Goal: Find specific page/section: Find specific page/section

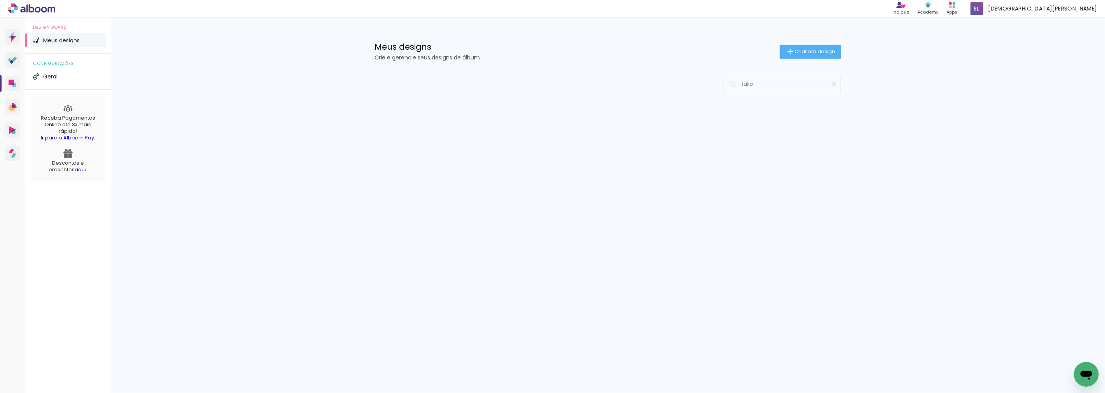
type input "tulio"
type paper-input "tulio"
click at [770, 86] on input "tulio" at bounding box center [786, 84] width 97 height 16
click at [732, 84] on iron-icon at bounding box center [732, 84] width 9 height 9
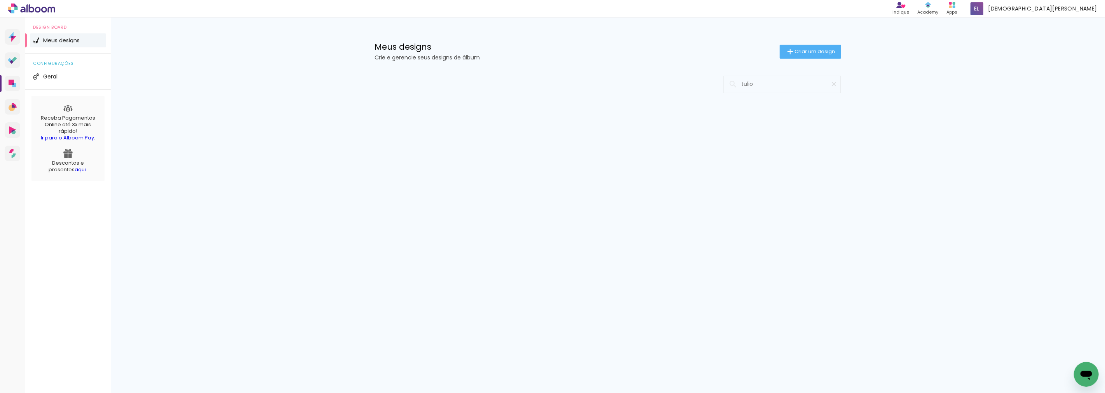
click at [732, 84] on iron-icon at bounding box center [732, 84] width 9 height 9
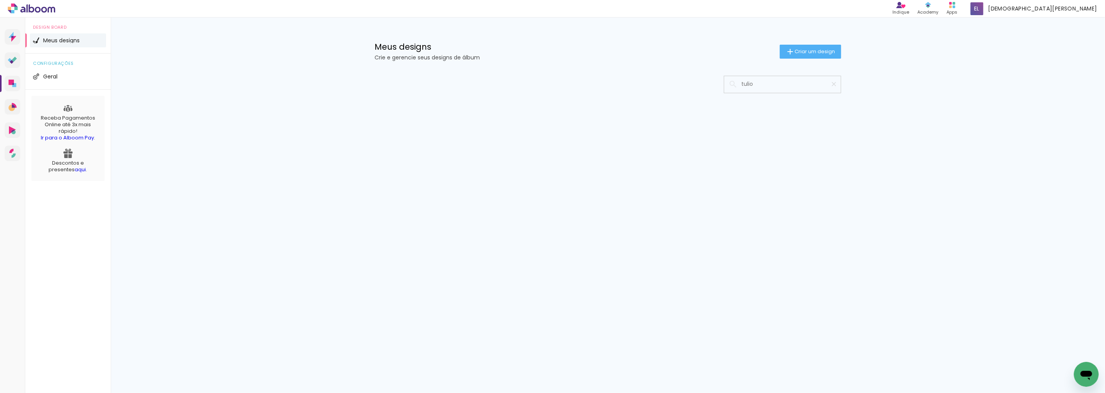
click at [732, 84] on iron-icon at bounding box center [732, 84] width 9 height 9
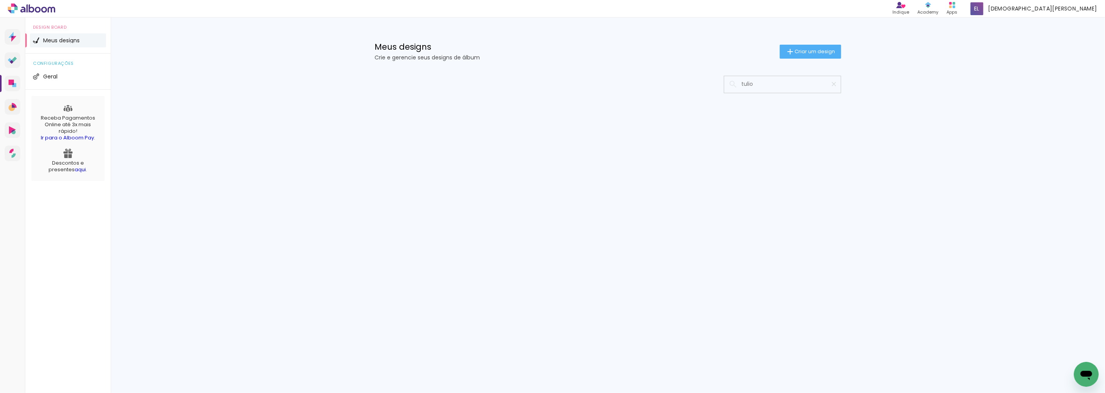
click at [732, 84] on iron-icon at bounding box center [732, 84] width 9 height 9
click at [789, 87] on input "tulio" at bounding box center [786, 84] width 97 height 16
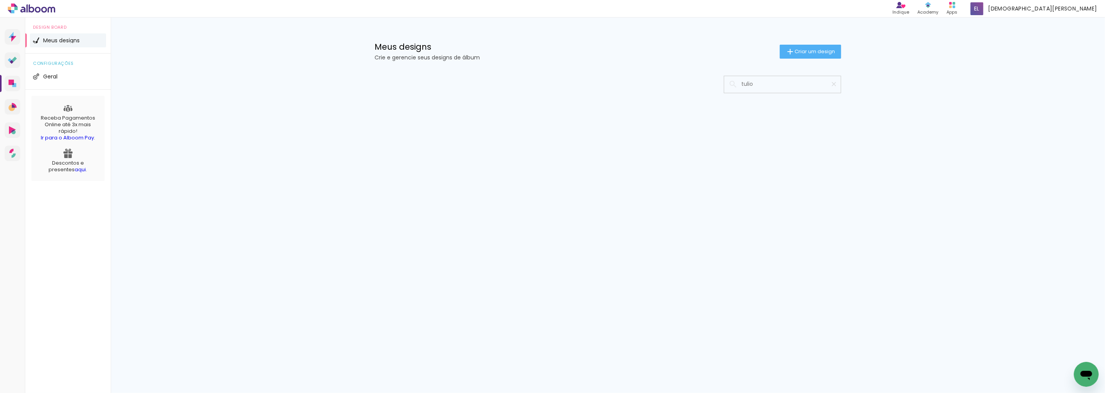
click at [773, 85] on input "tulio" at bounding box center [786, 84] width 97 height 16
type input "tulio"
click at [818, 86] on input "tulio" at bounding box center [786, 84] width 97 height 16
